Goal: Navigation & Orientation: Find specific page/section

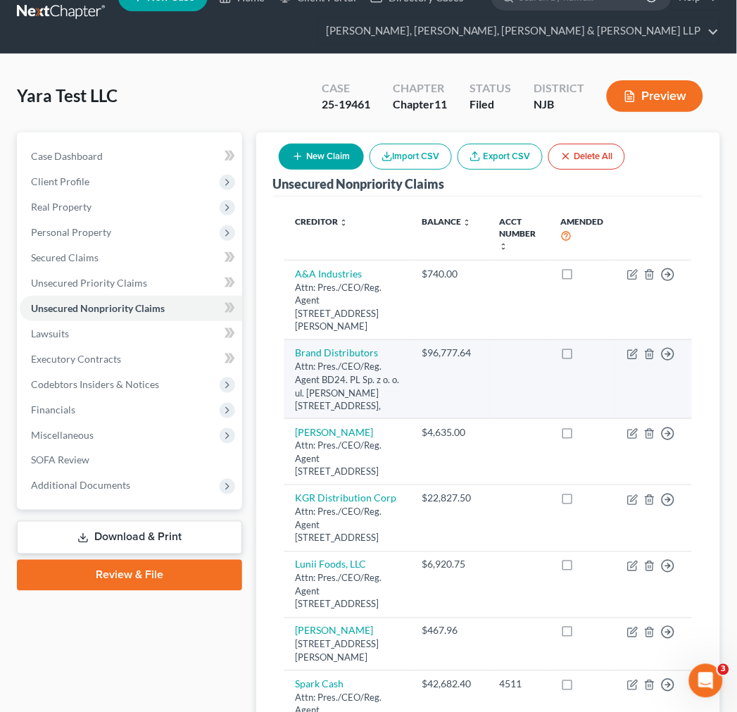
scroll to position [78, 0]
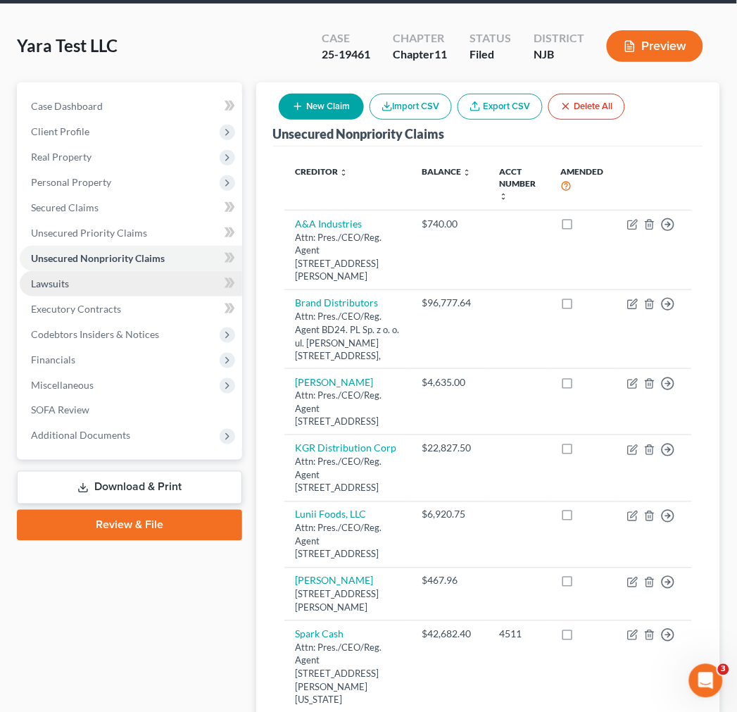
click at [128, 290] on link "Lawsuits" at bounding box center [131, 283] width 223 height 25
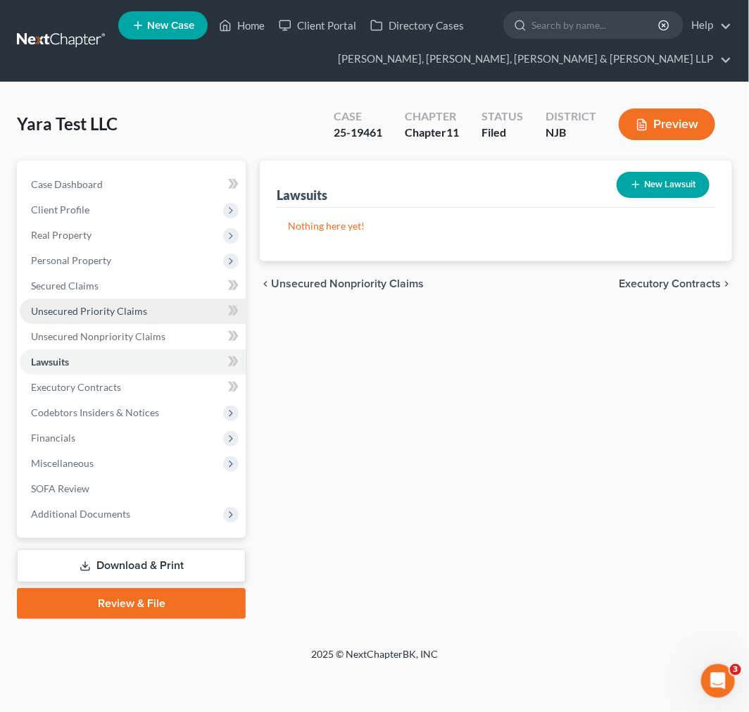
click at [132, 311] on span "Unsecured Priority Claims" at bounding box center [89, 311] width 116 height 12
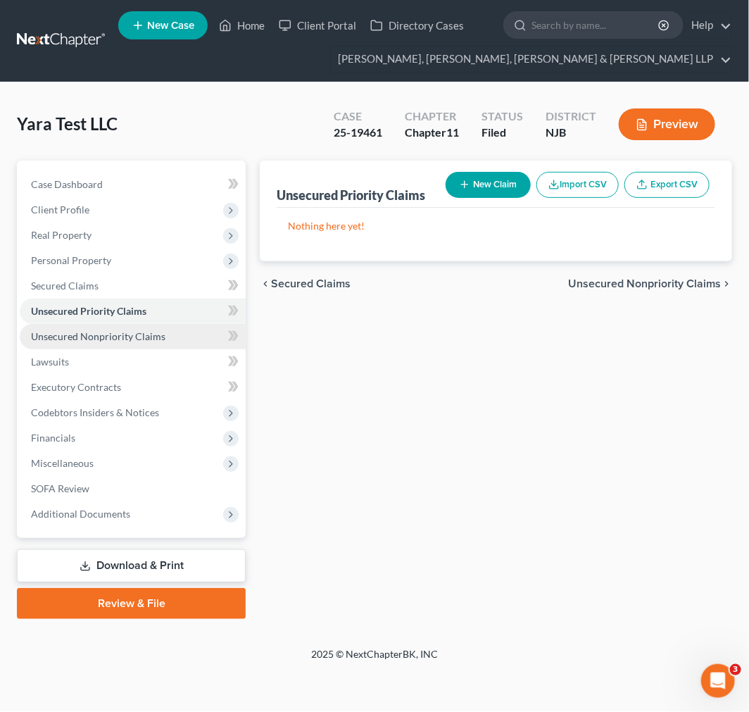
click at [122, 346] on link "Unsecured Nonpriority Claims" at bounding box center [133, 336] width 226 height 25
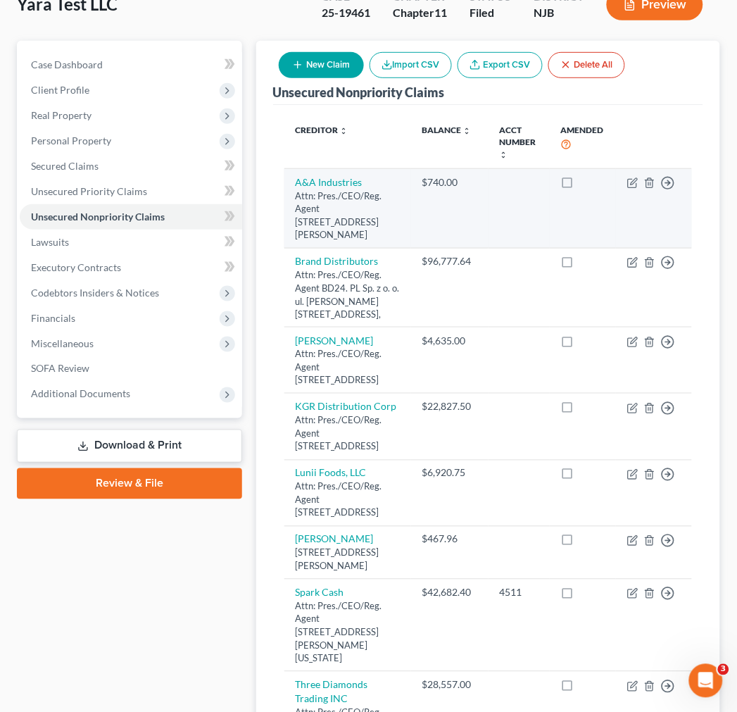
scroll to position [156, 0]
